Goal: Information Seeking & Learning: Understand process/instructions

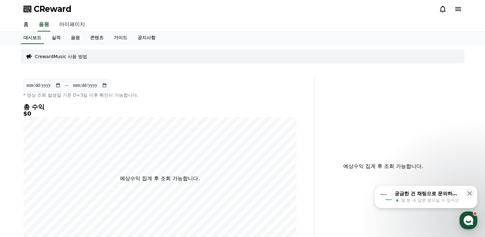
click at [74, 24] on link "마이페이지" at bounding box center [72, 24] width 36 height 13
select select "**********"
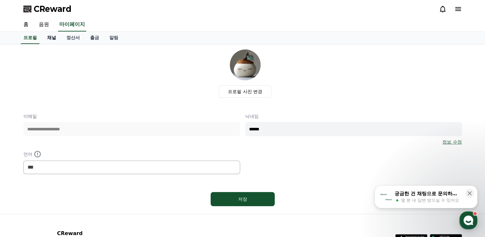
click at [54, 38] on link "채널" at bounding box center [51, 38] width 19 height 12
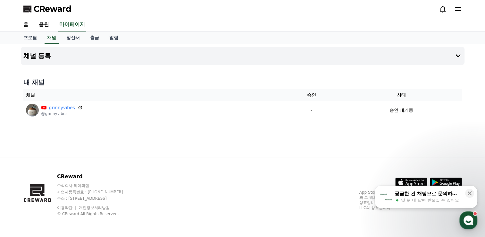
click at [409, 200] on span "몇 분 내 답변 받으실 수 있어요" at bounding box center [430, 200] width 58 height 6
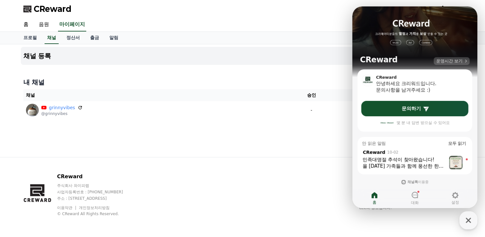
click at [441, 60] on span "운영시간 보기" at bounding box center [450, 61] width 26 height 6
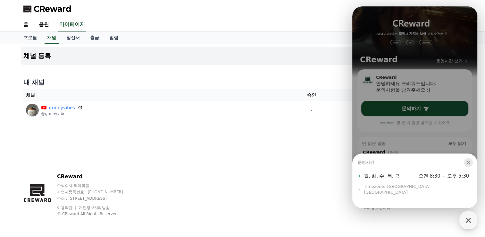
click at [470, 165] on icon "button" at bounding box center [469, 162] width 4 height 4
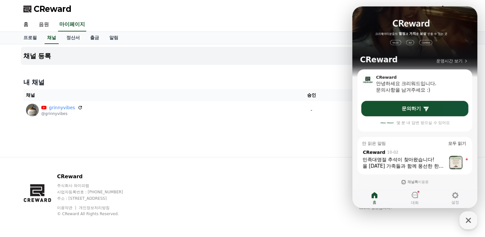
click at [470, 16] on div "CReward 운영시간 보기" at bounding box center [415, 37] width 125 height 63
click at [315, 20] on div "홈 음원 마이페이지" at bounding box center [242, 24] width 449 height 13
click at [482, 26] on div "홈 음원 마이페이지" at bounding box center [242, 25] width 485 height 14
click at [467, 220] on icon "button" at bounding box center [469, 220] width 12 height 12
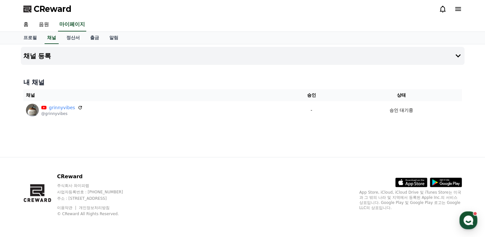
click at [460, 8] on icon at bounding box center [459, 9] width 8 height 8
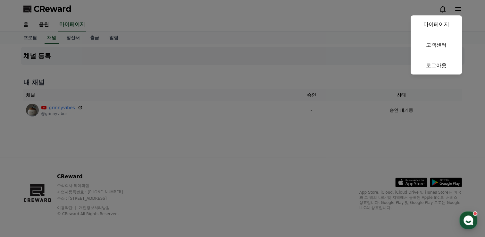
click at [213, 21] on button "close" at bounding box center [242, 118] width 485 height 237
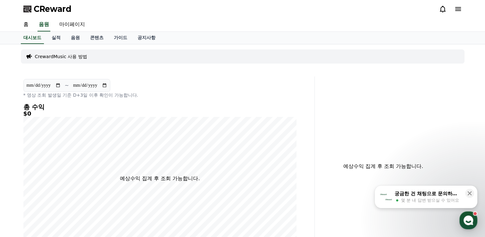
click at [455, 8] on icon at bounding box center [459, 9] width 8 height 8
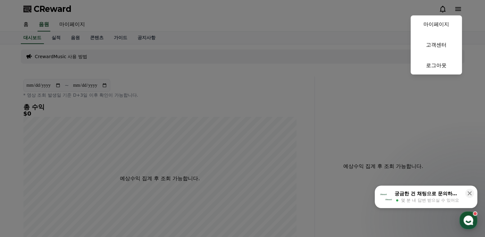
click at [72, 38] on button "close" at bounding box center [242, 118] width 485 height 237
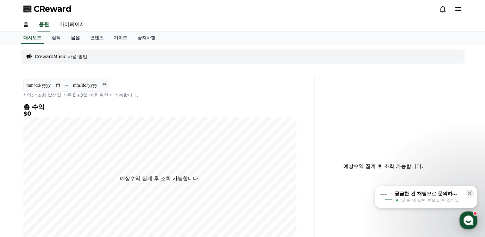
click at [73, 37] on link "음원" at bounding box center [75, 38] width 19 height 12
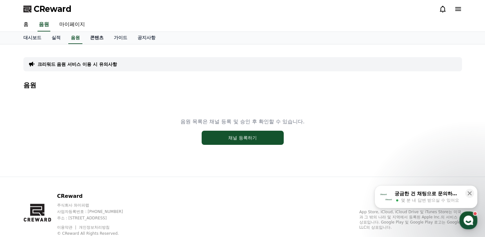
click at [98, 37] on link "콘텐츠" at bounding box center [97, 38] width 24 height 12
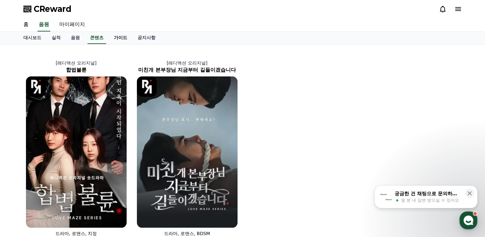
click at [124, 36] on link "가이드" at bounding box center [121, 38] width 24 height 12
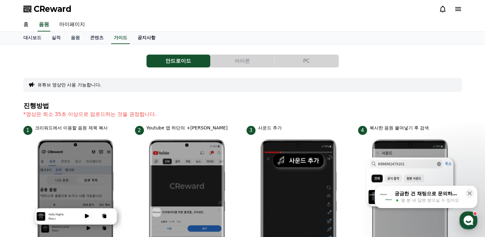
click at [143, 39] on link "공지사항" at bounding box center [147, 38] width 28 height 12
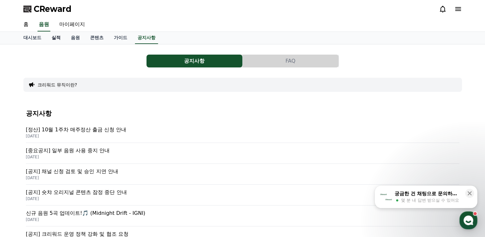
click at [51, 38] on link "실적" at bounding box center [56, 38] width 19 height 12
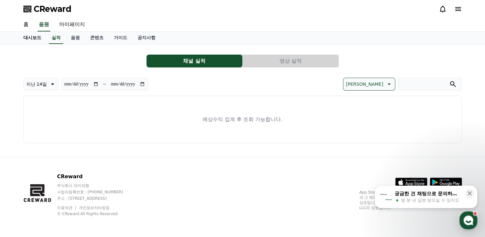
click at [35, 38] on link "대시보드" at bounding box center [32, 38] width 28 height 12
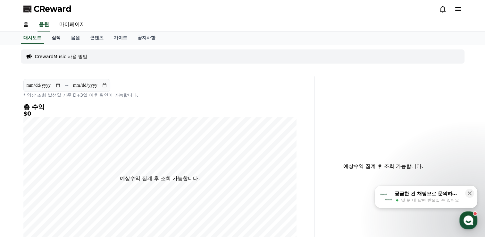
click at [53, 36] on link "실적" at bounding box center [56, 38] width 19 height 12
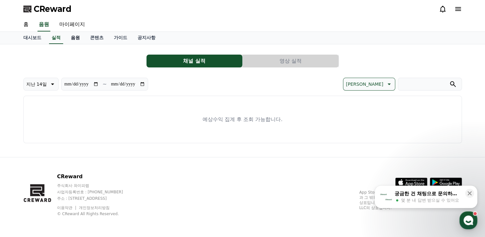
click at [77, 38] on link "음원" at bounding box center [75, 38] width 19 height 12
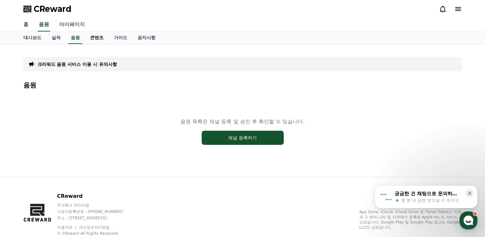
click at [94, 37] on link "콘텐츠" at bounding box center [97, 38] width 24 height 12
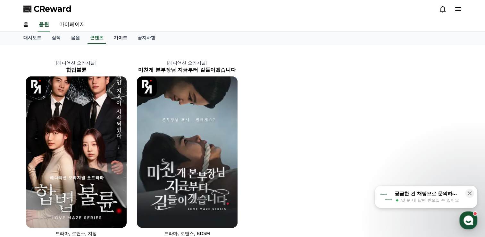
click at [116, 38] on link "가이드" at bounding box center [121, 38] width 24 height 12
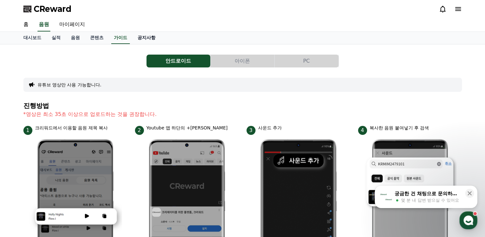
click at [137, 38] on link "공지사항" at bounding box center [147, 38] width 28 height 12
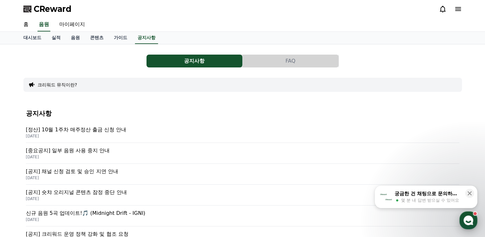
click at [474, 215] on div ", there are unread messages" at bounding box center [475, 213] width 4 height 4
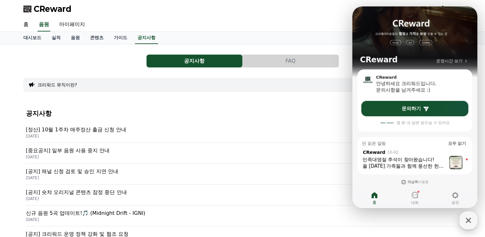
click at [312, 13] on div "CReward" at bounding box center [242, 9] width 449 height 18
click at [465, 220] on icon "button" at bounding box center [469, 220] width 12 height 12
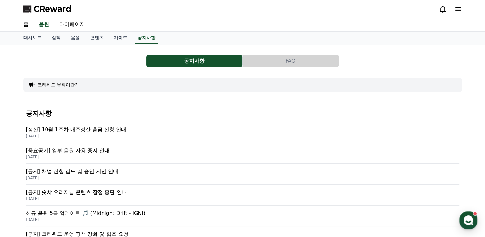
click at [215, 26] on div "홈 음원 마이페이지" at bounding box center [242, 24] width 449 height 13
click at [292, 64] on button "FAQ" at bounding box center [291, 61] width 96 height 13
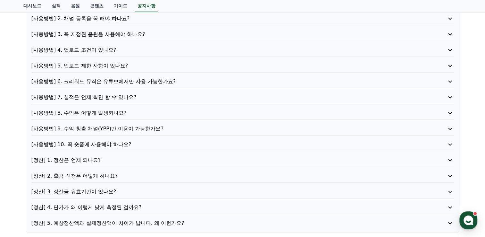
scroll to position [96, 0]
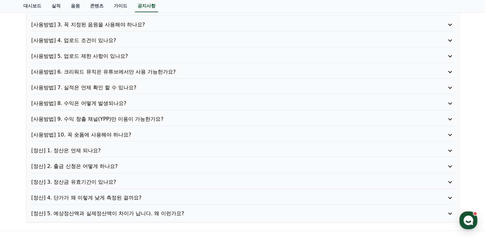
click at [118, 133] on p "[사용방법] 10. 꼭 숏폼에 사용해야 하나요?" at bounding box center [225, 135] width 389 height 8
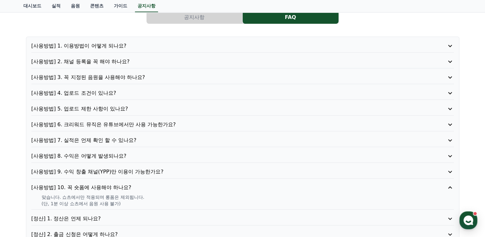
scroll to position [32, 0]
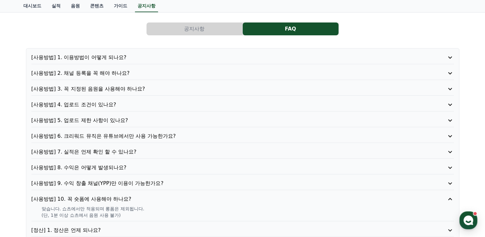
click at [92, 54] on p "[사용방법] 1. 이용방법이 어떻게 되나요?" at bounding box center [225, 58] width 389 height 8
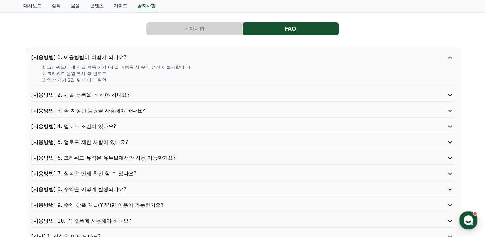
click at [91, 96] on p "[사용방법] 2. 채널 등록을 꼭 해야 하나요?" at bounding box center [225, 95] width 389 height 8
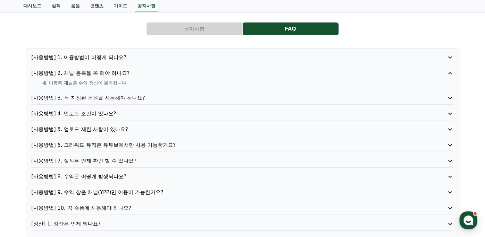
click at [91, 97] on p "[사용방법] 3. 꼭 지정된 음원을 사용해야 하나요?" at bounding box center [225, 98] width 389 height 8
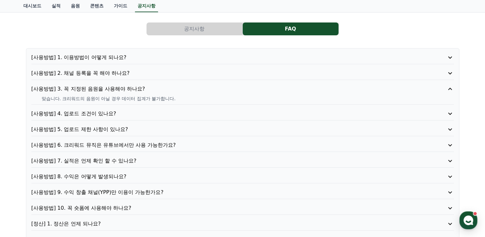
click at [91, 112] on p "[사용방법] 4. 업로드 조건이 있나요?" at bounding box center [225, 114] width 389 height 8
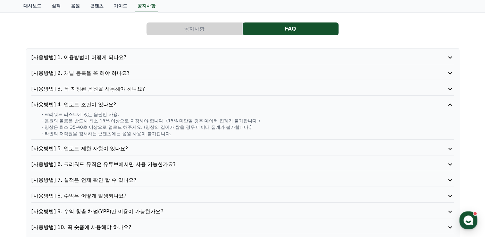
click at [106, 163] on p "[사용방법] 6. 크리워드 뮤직은 유튜브에서만 사용 가능한가요?" at bounding box center [225, 164] width 389 height 8
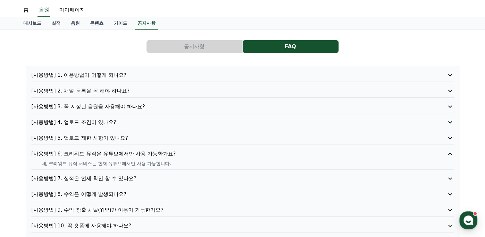
scroll to position [0, 0]
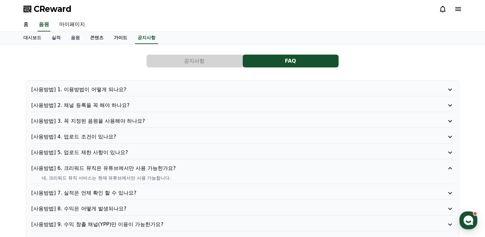
click at [124, 38] on link "가이드" at bounding box center [121, 38] width 24 height 12
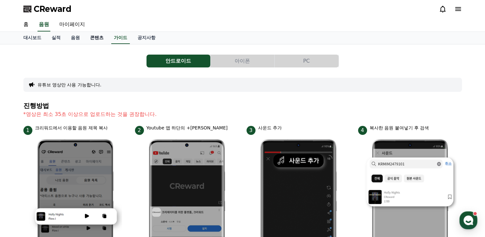
click at [99, 36] on link "콘텐츠" at bounding box center [97, 38] width 24 height 12
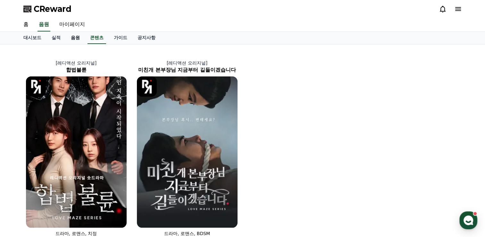
click at [79, 37] on link "음원" at bounding box center [75, 38] width 19 height 12
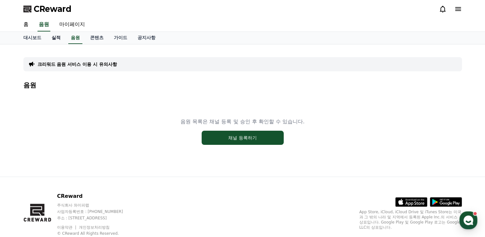
click at [58, 39] on link "실적" at bounding box center [56, 38] width 19 height 12
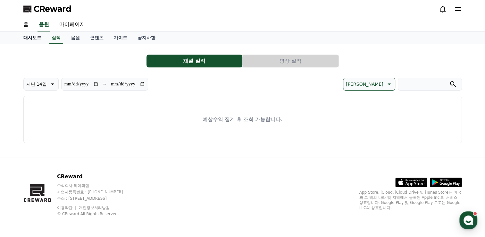
click at [32, 37] on link "대시보드" at bounding box center [32, 38] width 28 height 12
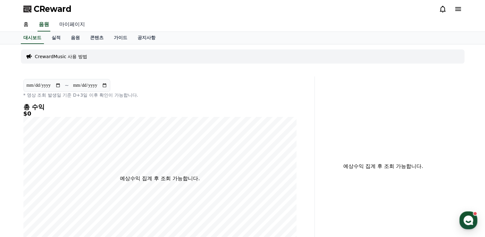
click at [74, 23] on link "마이페이지" at bounding box center [72, 24] width 36 height 13
select select "**********"
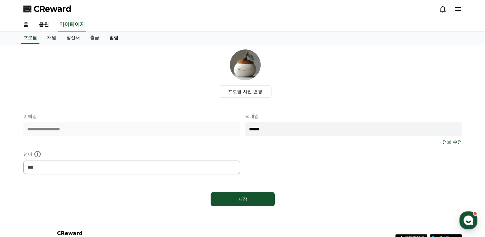
click at [116, 39] on link "알림" at bounding box center [113, 38] width 19 height 12
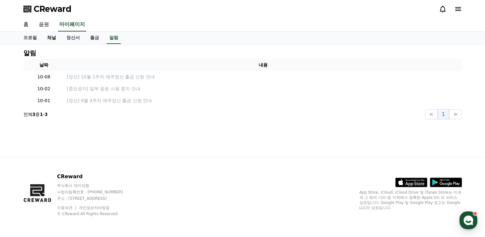
click at [50, 37] on link "채널" at bounding box center [51, 38] width 19 height 12
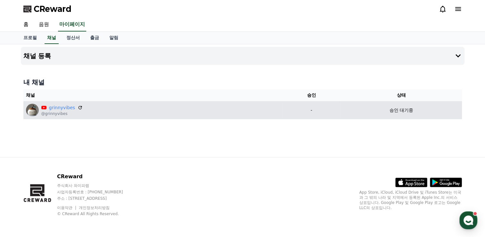
drag, startPoint x: 302, startPoint y: 110, endPoint x: 313, endPoint y: 110, distance: 11.6
click at [313, 110] on p "-" at bounding box center [312, 110] width 54 height 7
drag, startPoint x: 313, startPoint y: 110, endPoint x: 296, endPoint y: 115, distance: 17.7
click at [296, 115] on td "-" at bounding box center [311, 110] width 59 height 18
click at [308, 117] on td "-" at bounding box center [311, 110] width 59 height 18
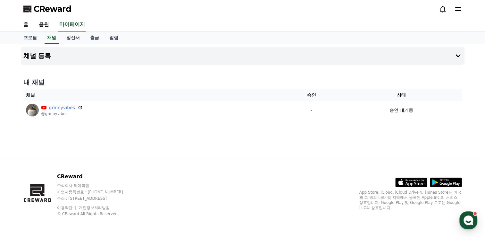
click at [80, 80] on h4 "내 채널" at bounding box center [242, 82] width 439 height 9
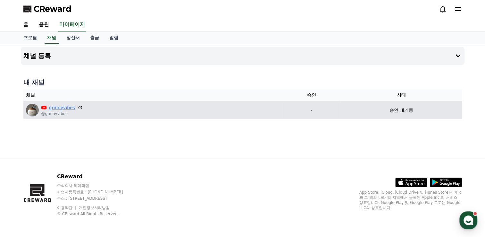
click at [67, 108] on link "grinnyvibes" at bounding box center [62, 107] width 26 height 7
